Goal: Transaction & Acquisition: Purchase product/service

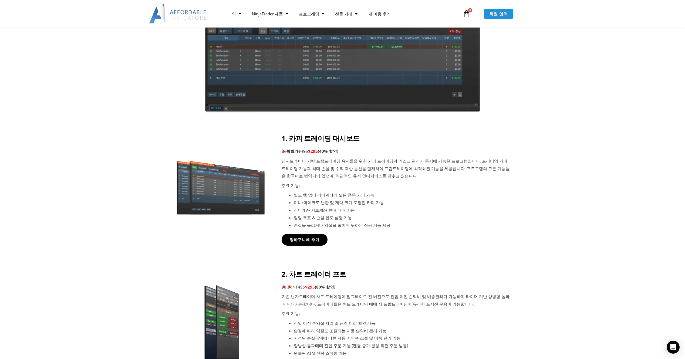
scroll to position [135, 0]
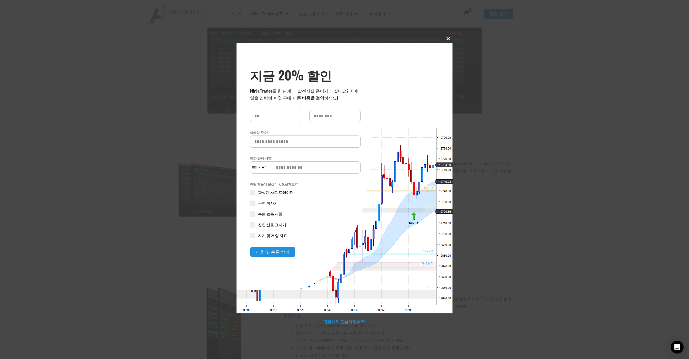
click at [449, 40] on span at bounding box center [448, 38] width 9 height 3
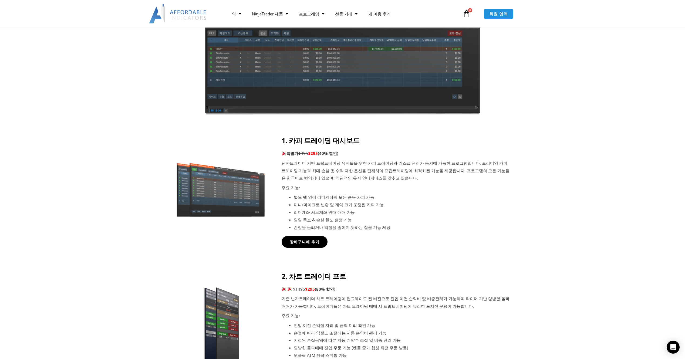
scroll to position [216, 0]
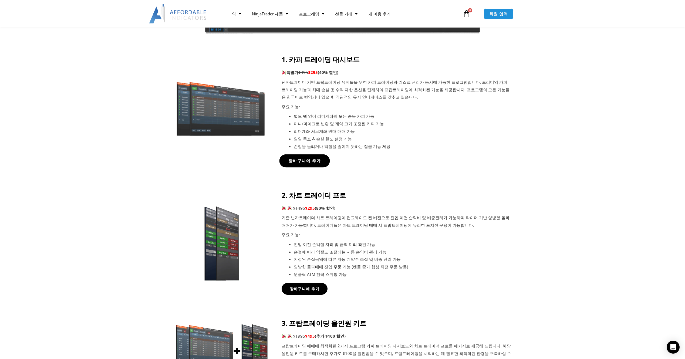
click at [304, 161] on span "장바구니에 추가" at bounding box center [304, 161] width 33 height 4
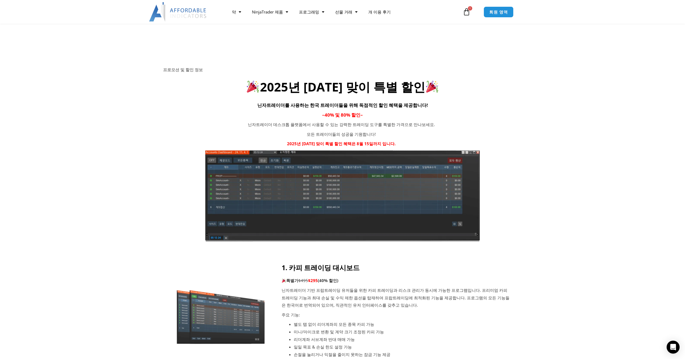
scroll to position [0, 0]
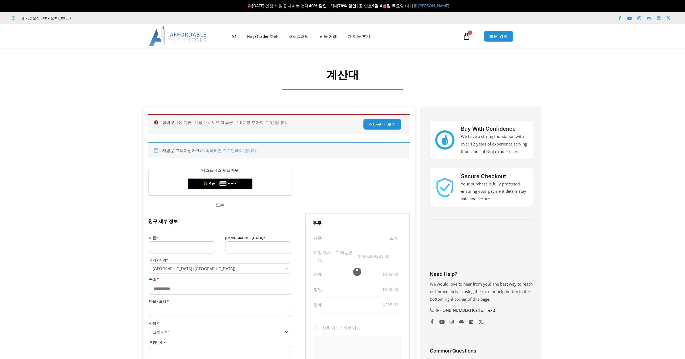
select select "**"
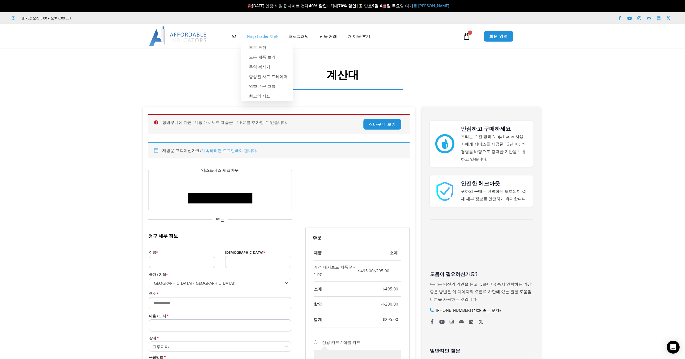
click at [253, 33] on link "NinjaTrader 제품" at bounding box center [262, 36] width 42 height 12
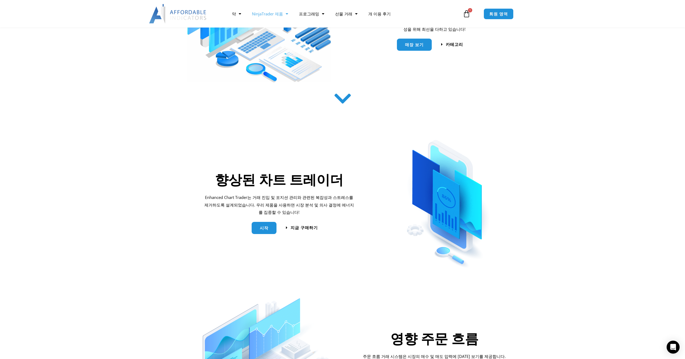
scroll to position [27, 0]
